Goal: Register for event/course

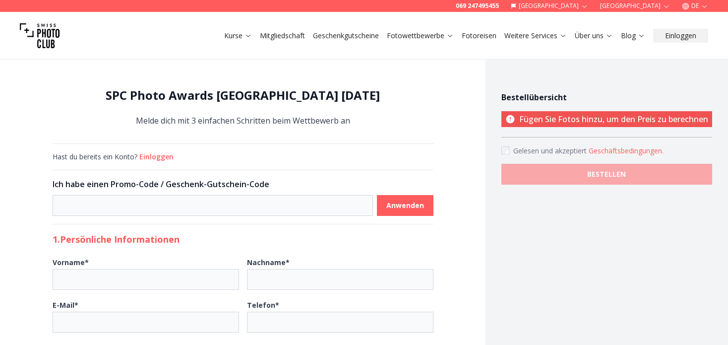
select select "*******"
click at [39, 38] on img at bounding box center [40, 36] width 40 height 40
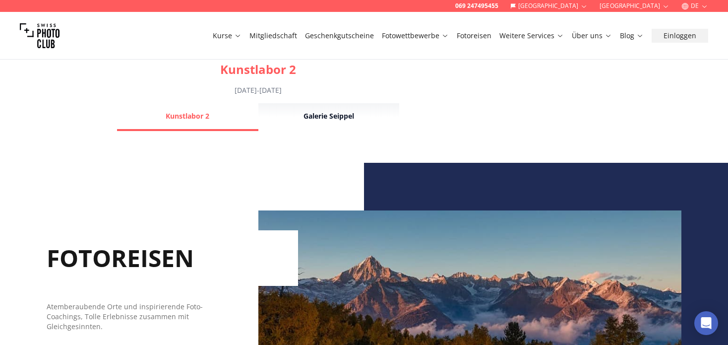
scroll to position [595, 0]
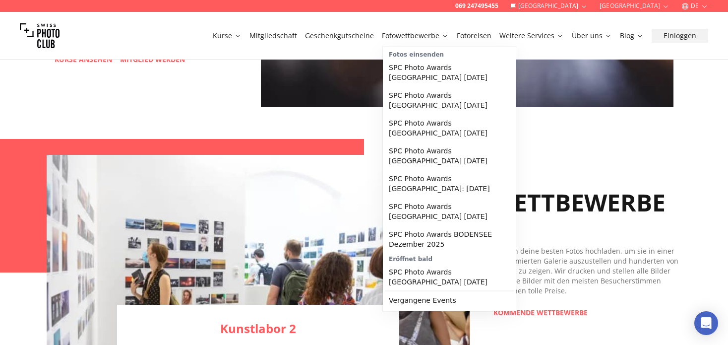
click at [417, 37] on link "Fotowettbewerbe" at bounding box center [415, 36] width 67 height 10
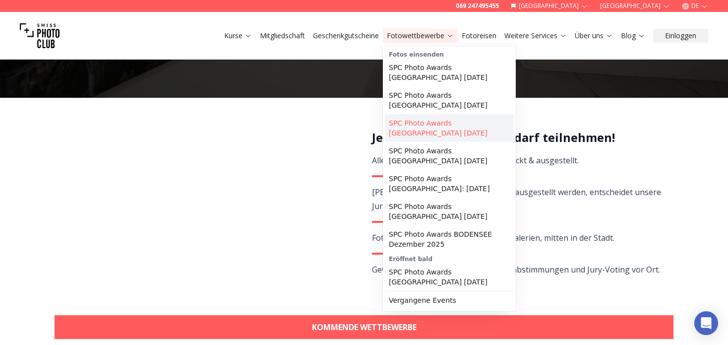
scroll to position [149, 0]
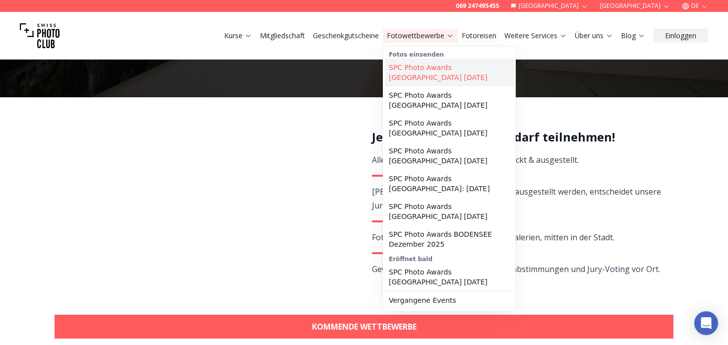
click at [420, 70] on link "SPC Photo Awards [GEOGRAPHIC_DATA] [DATE]" at bounding box center [449, 72] width 129 height 28
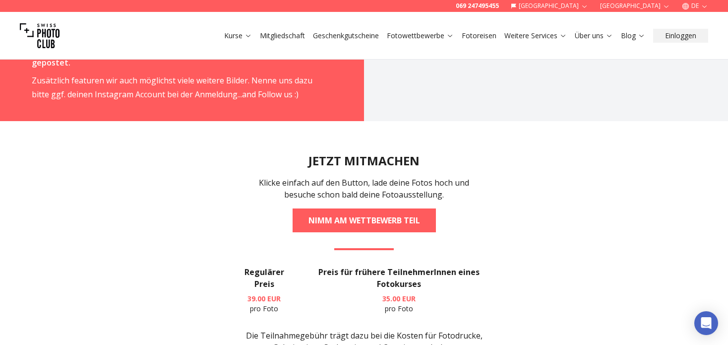
scroll to position [1884, 0]
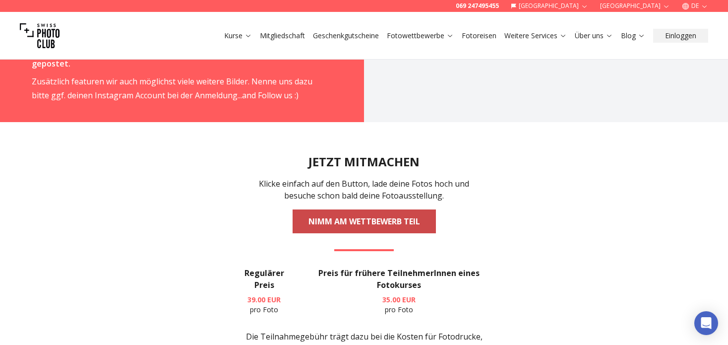
click at [362, 209] on link "NIMM AM WETTBEWERB TEIL" at bounding box center [363, 221] width 143 height 24
select select "*******"
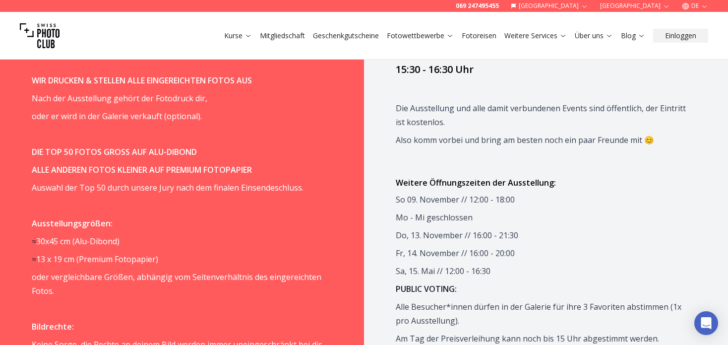
scroll to position [892, 0]
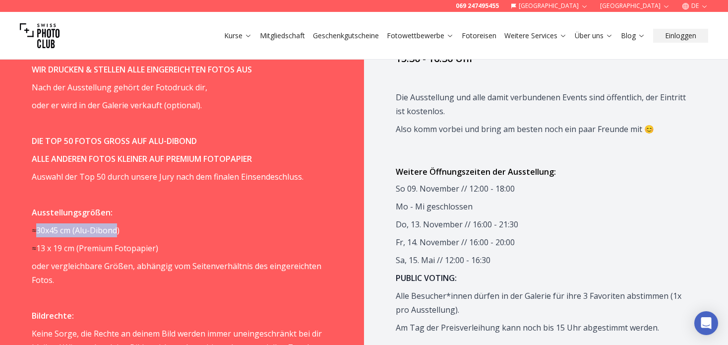
drag, startPoint x: 120, startPoint y: 199, endPoint x: 36, endPoint y: 199, distance: 84.8
click at [36, 223] on p "≈ 30x45 cm ( Alu-Dibond)" at bounding box center [177, 230] width 290 height 14
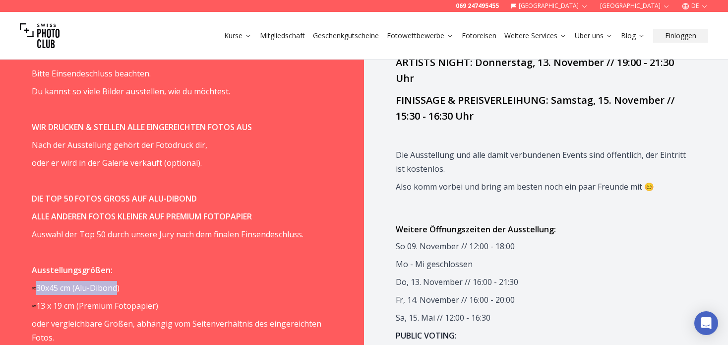
scroll to position [843, 0]
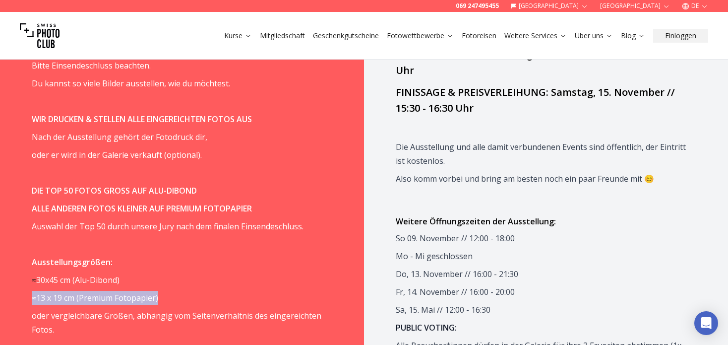
drag, startPoint x: 161, startPoint y: 268, endPoint x: 30, endPoint y: 267, distance: 130.9
click at [54, 292] on span "13 x 19 cm (" at bounding box center [57, 297] width 43 height 11
drag, startPoint x: 37, startPoint y: 266, endPoint x: 174, endPoint y: 256, distance: 137.2
click at [155, 291] on p "≈ 13 x 19 cm ( Premium Fotopapier)" at bounding box center [177, 298] width 290 height 14
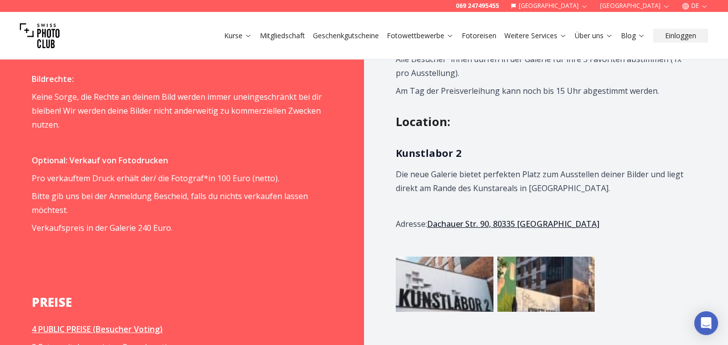
scroll to position [1190, 0]
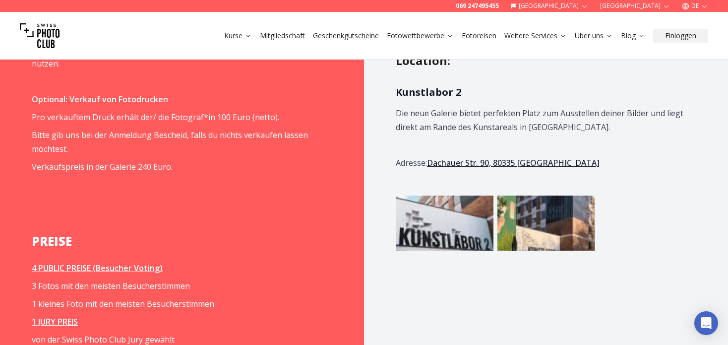
click at [461, 200] on img at bounding box center [445, 222] width 98 height 55
click at [544, 198] on img at bounding box center [546, 222] width 98 height 55
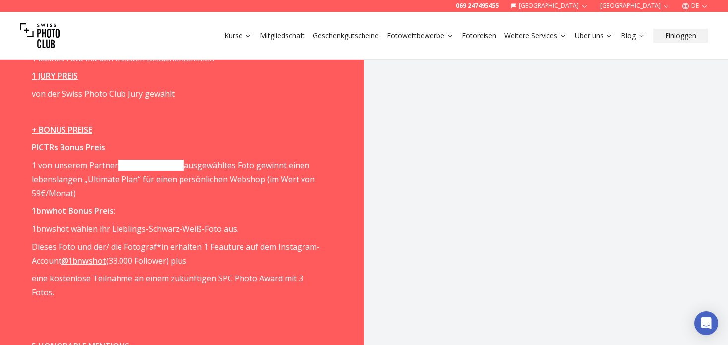
scroll to position [1438, 0]
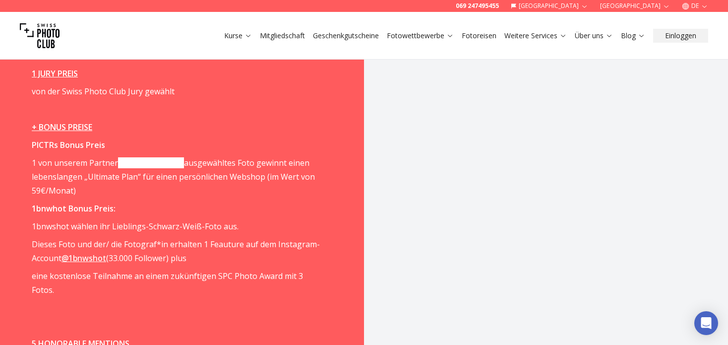
click at [89, 252] on link "@1bnwshot" at bounding box center [83, 257] width 45 height 11
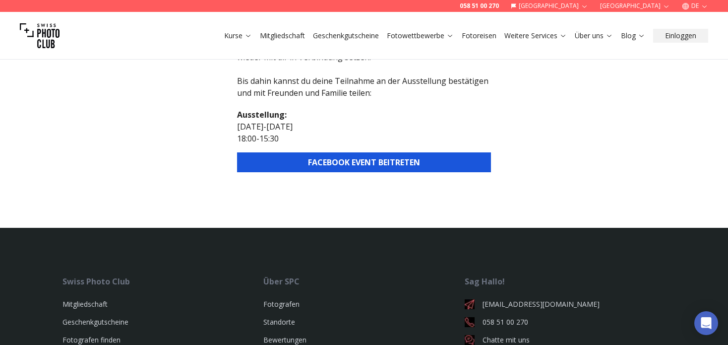
scroll to position [46, 0]
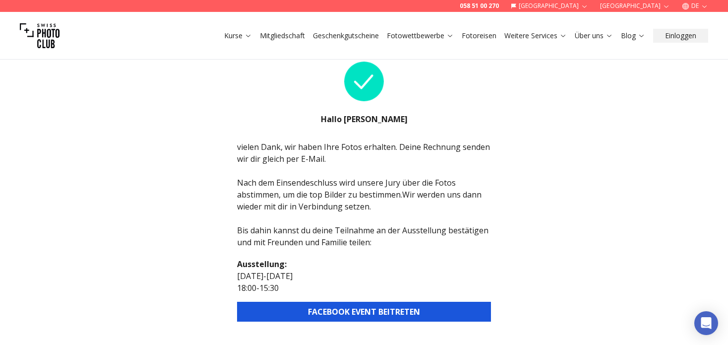
click at [383, 314] on button "FACEBOOK EVENT BEITRETEN" at bounding box center [364, 311] width 254 height 20
click at [372, 311] on button "FACEBOOK EVENT BEITRETEN" at bounding box center [364, 311] width 254 height 20
